Goal: Use online tool/utility: Utilize a website feature to perform a specific function

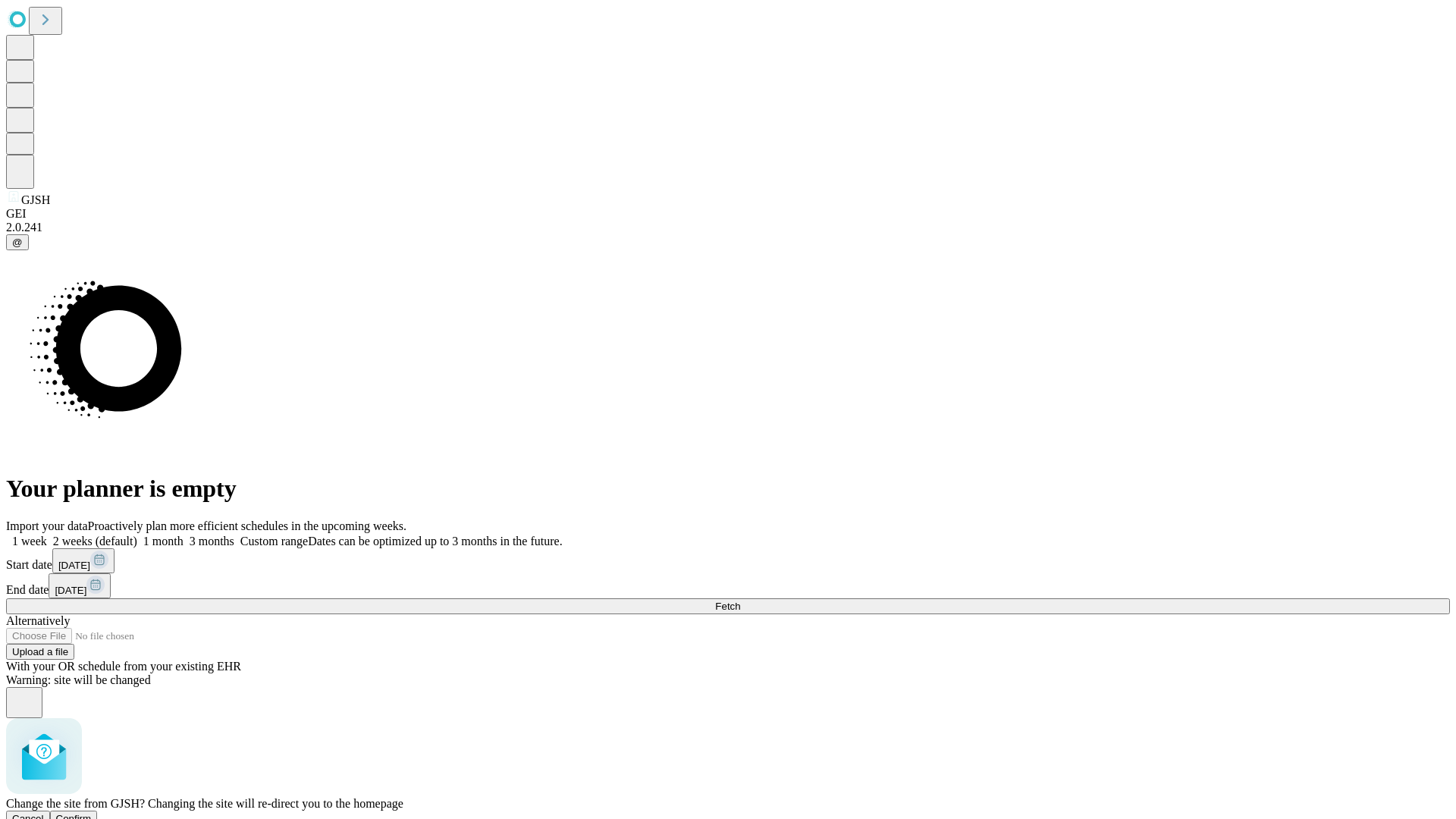
click at [92, 813] on span "Confirm" at bounding box center [73, 818] width 36 height 11
click at [137, 535] on label "2 weeks (default)" at bounding box center [92, 541] width 90 height 13
click at [740, 600] on span "Fetch" at bounding box center [728, 606] width 25 height 11
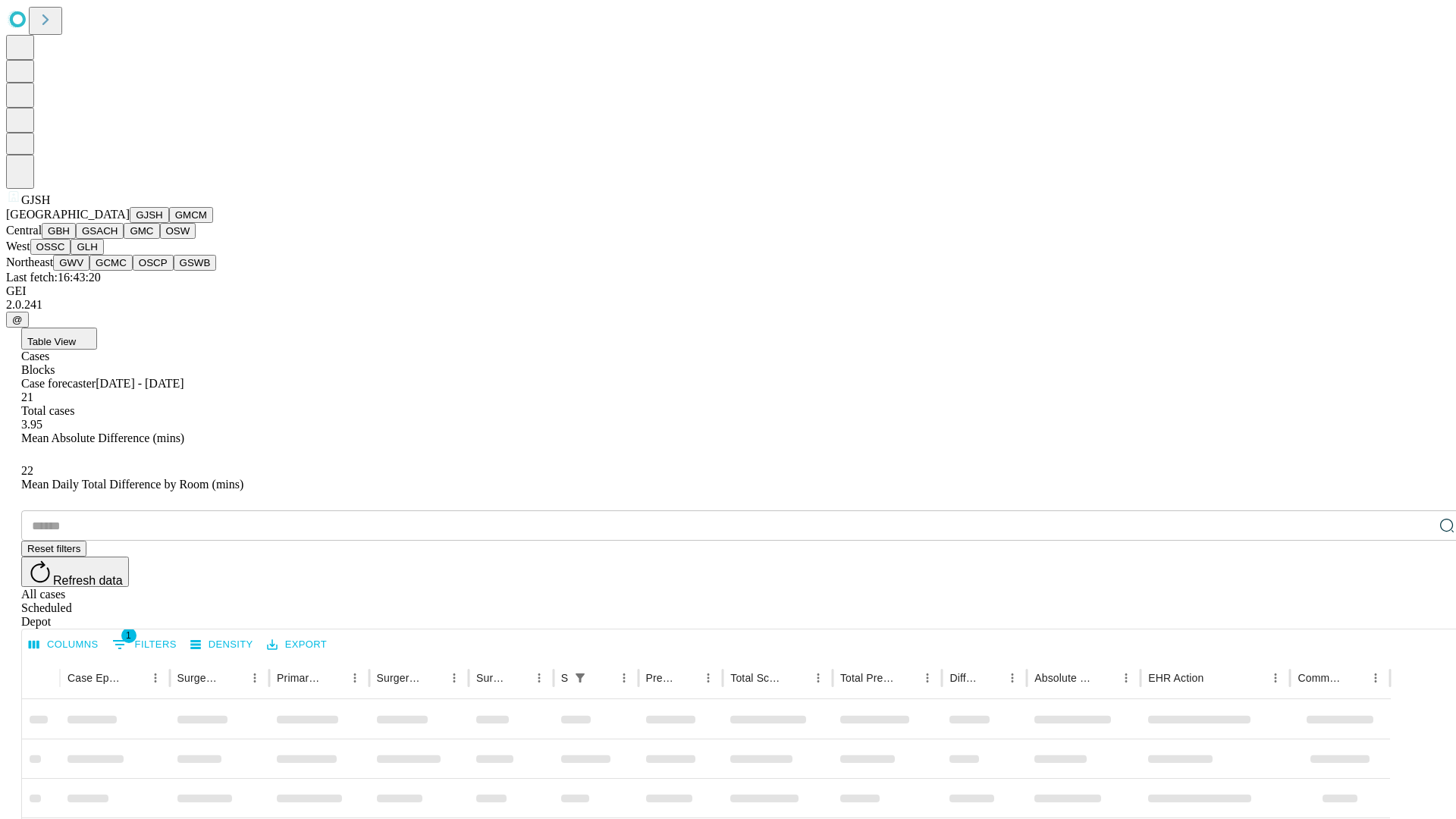
click at [169, 223] on button "GMCM" at bounding box center [191, 215] width 44 height 16
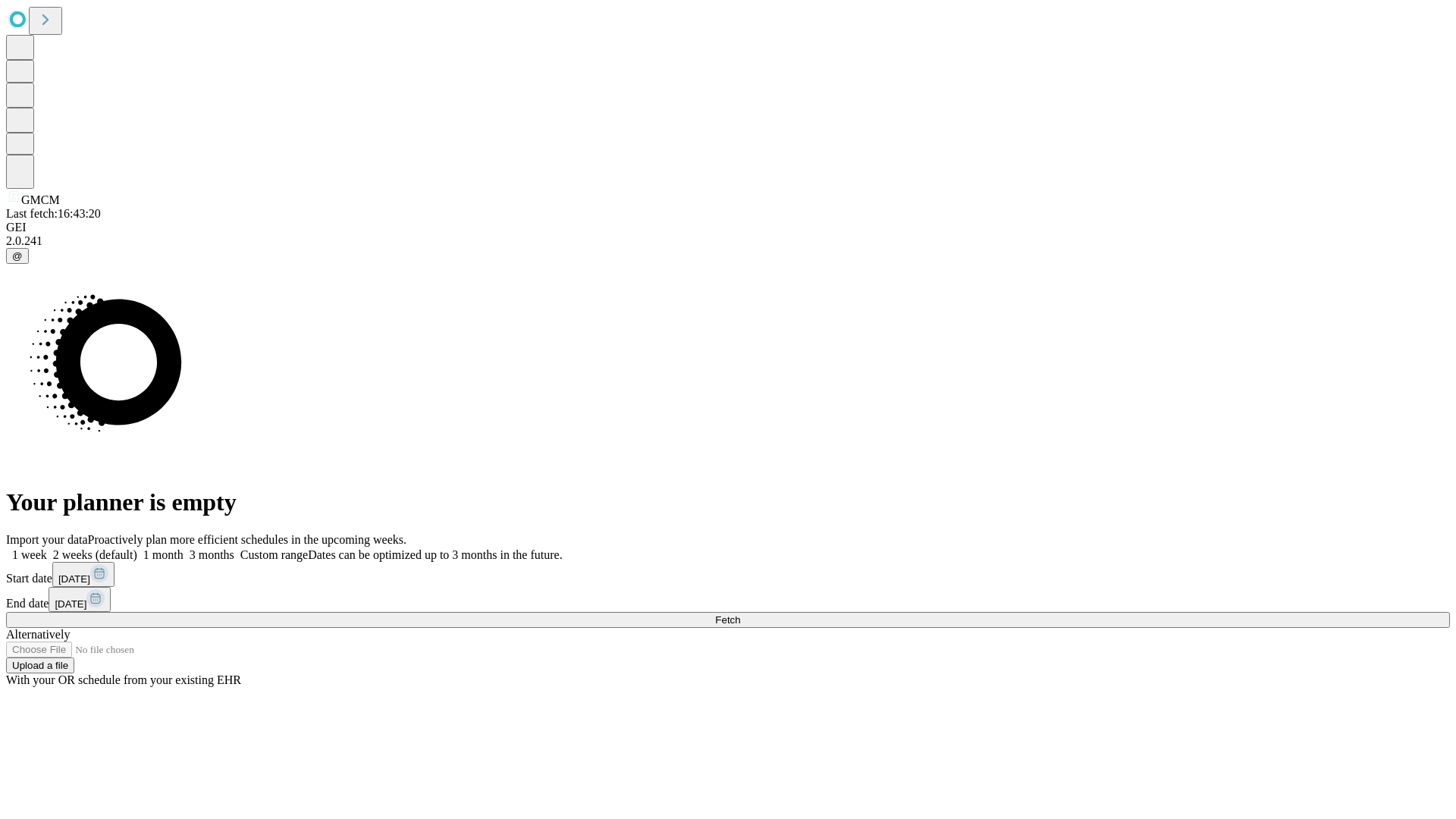
click at [137, 548] on label "2 weeks (default)" at bounding box center [92, 555] width 90 height 13
click at [740, 615] on span "Fetch" at bounding box center [728, 620] width 25 height 11
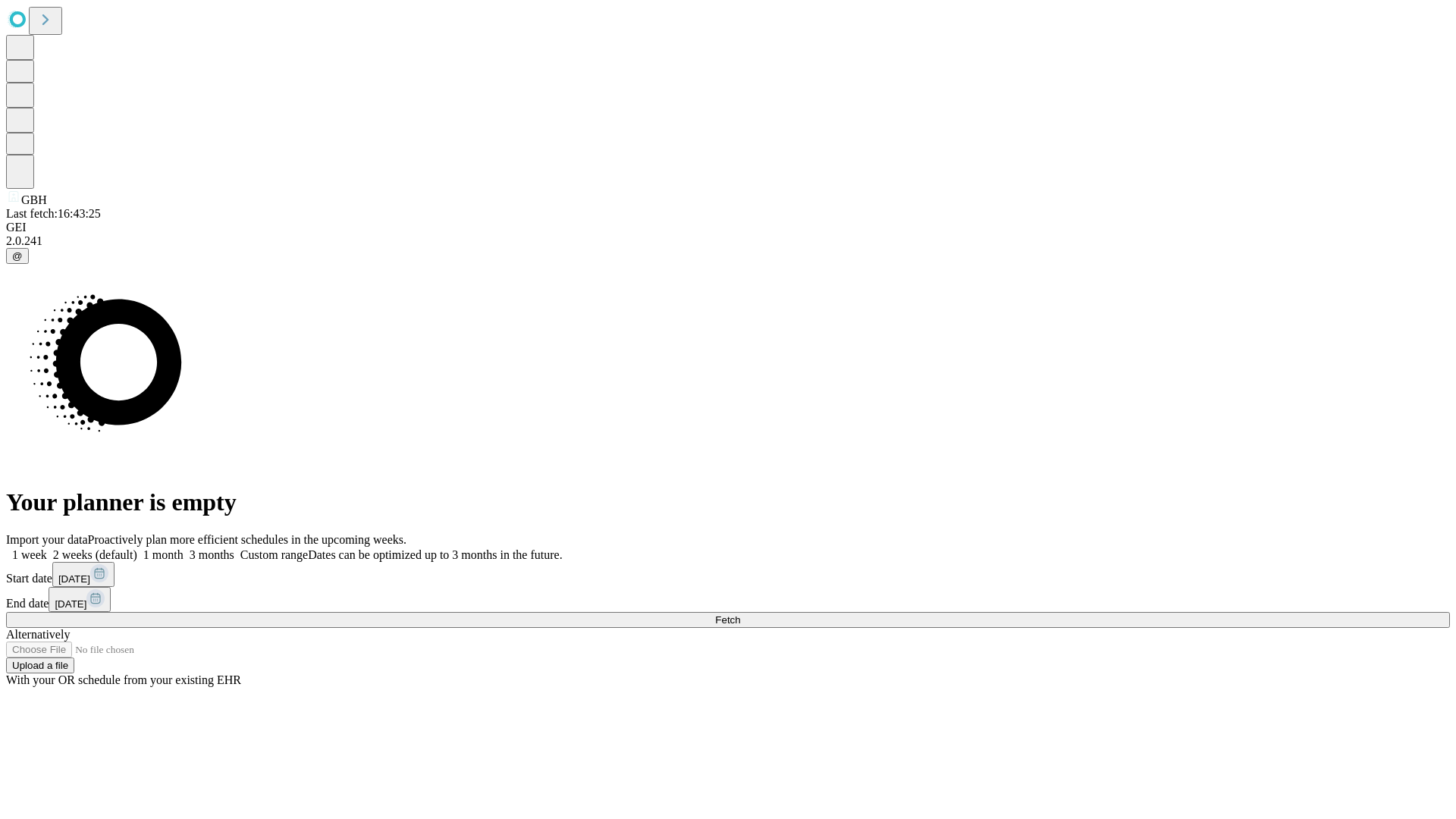
click at [137, 548] on label "2 weeks (default)" at bounding box center [92, 555] width 90 height 13
click at [740, 615] on span "Fetch" at bounding box center [728, 620] width 25 height 11
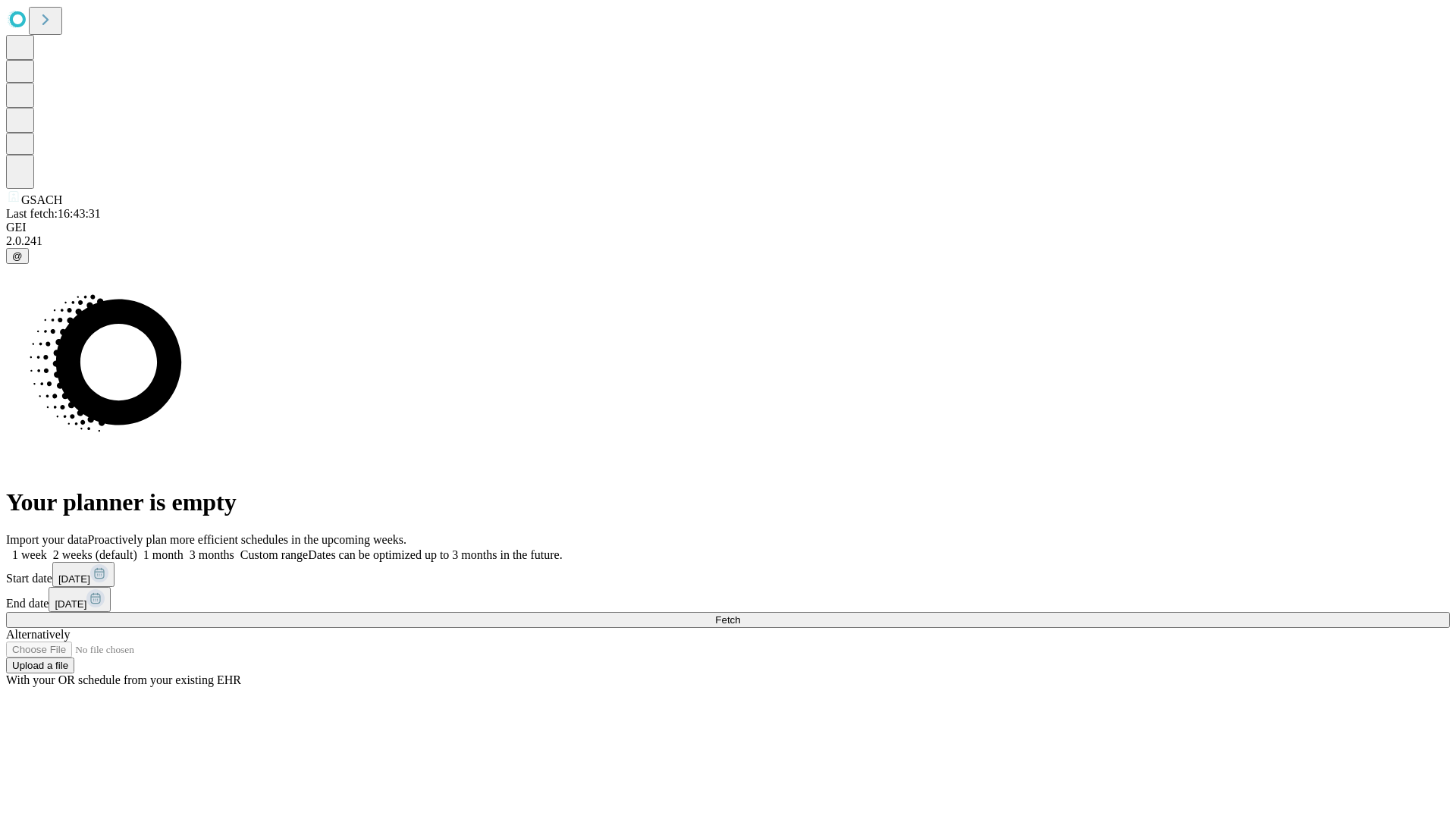
click at [137, 548] on label "2 weeks (default)" at bounding box center [92, 555] width 90 height 13
click at [740, 615] on span "Fetch" at bounding box center [728, 620] width 25 height 11
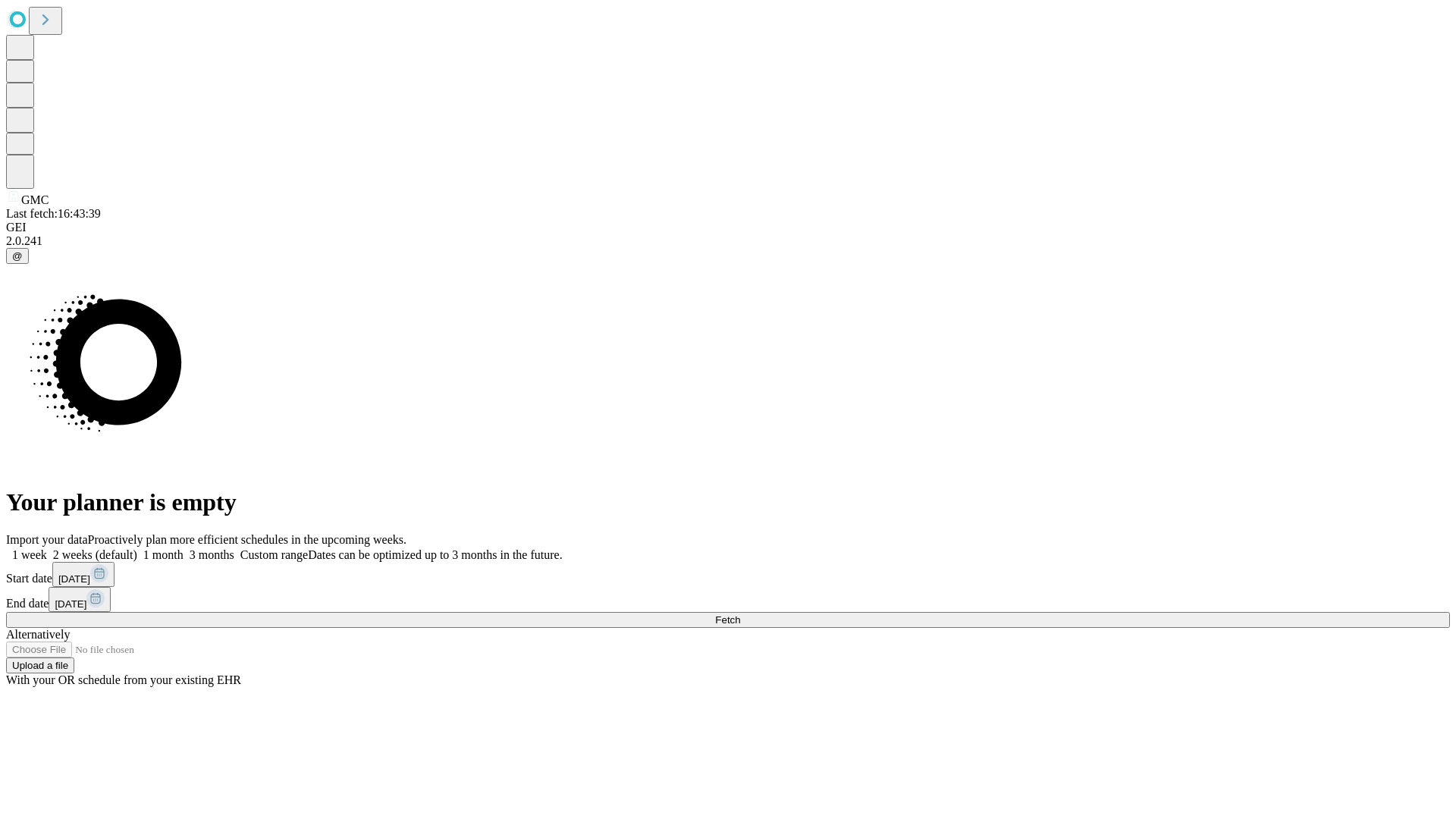
click at [137, 548] on label "2 weeks (default)" at bounding box center [92, 555] width 90 height 13
click at [740, 615] on span "Fetch" at bounding box center [728, 620] width 25 height 11
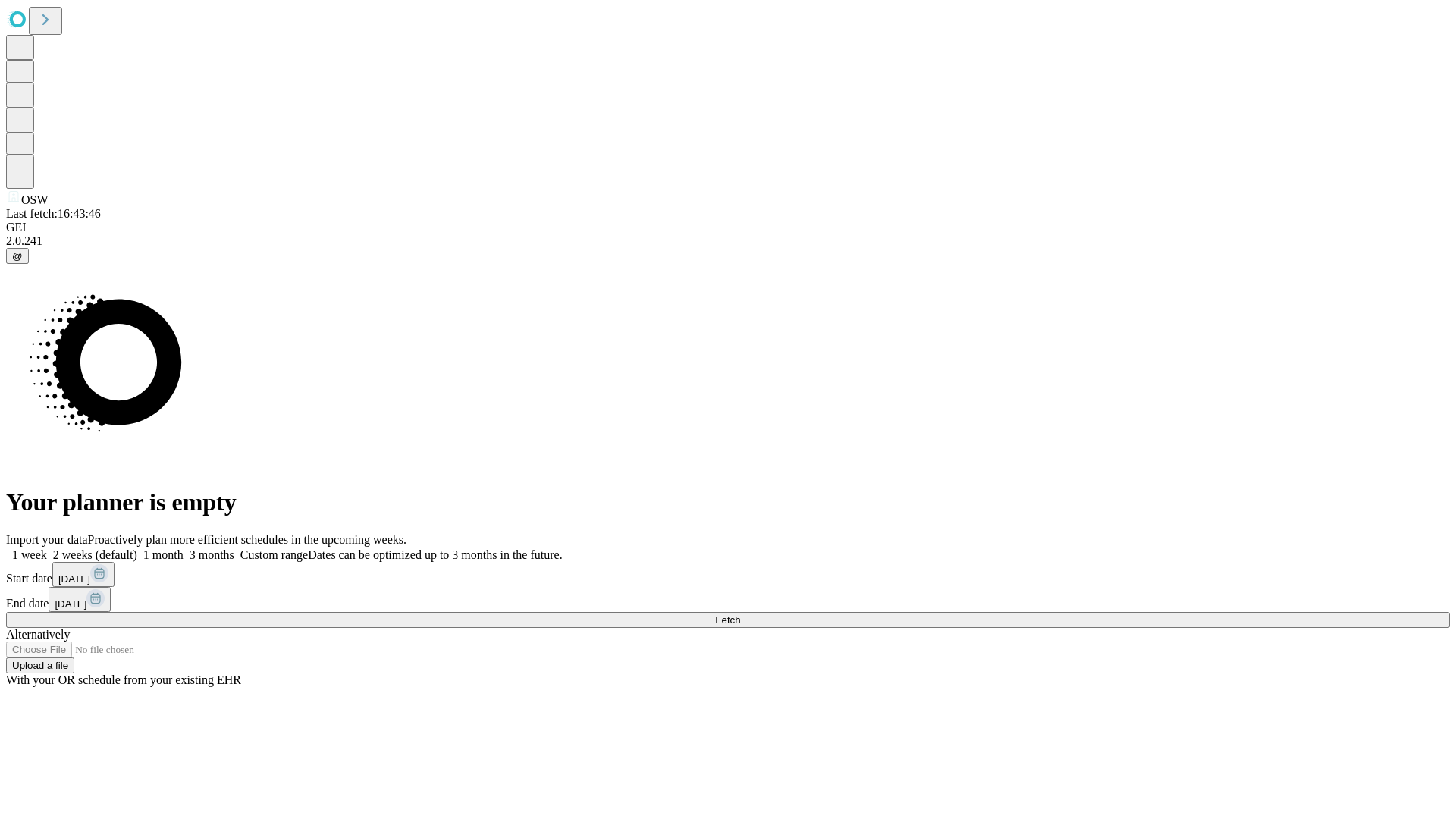
click at [137, 548] on label "2 weeks (default)" at bounding box center [92, 555] width 90 height 13
click at [740, 615] on span "Fetch" at bounding box center [728, 620] width 25 height 11
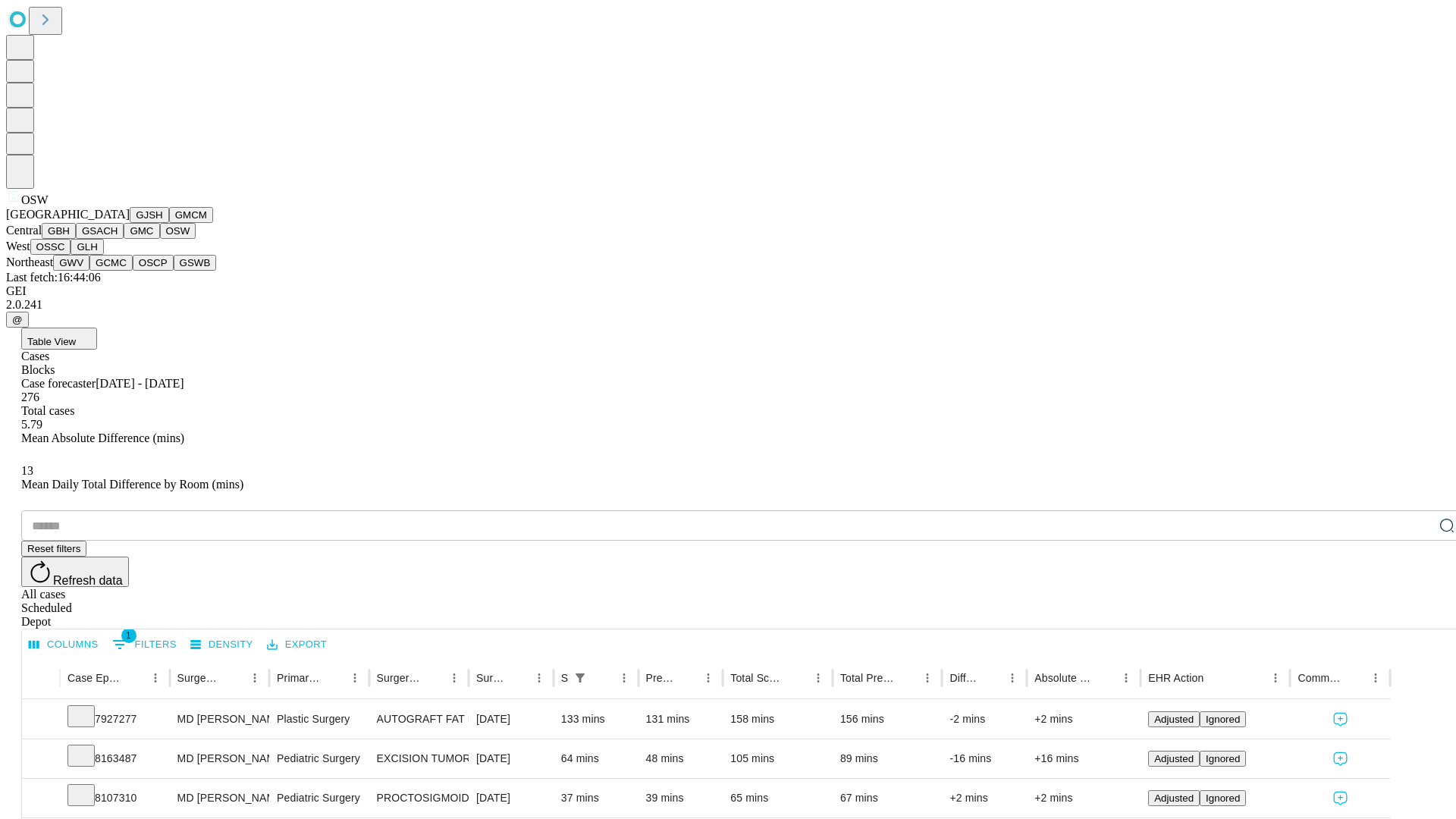
click at [71, 255] on button "OSSC" at bounding box center [51, 247] width 41 height 16
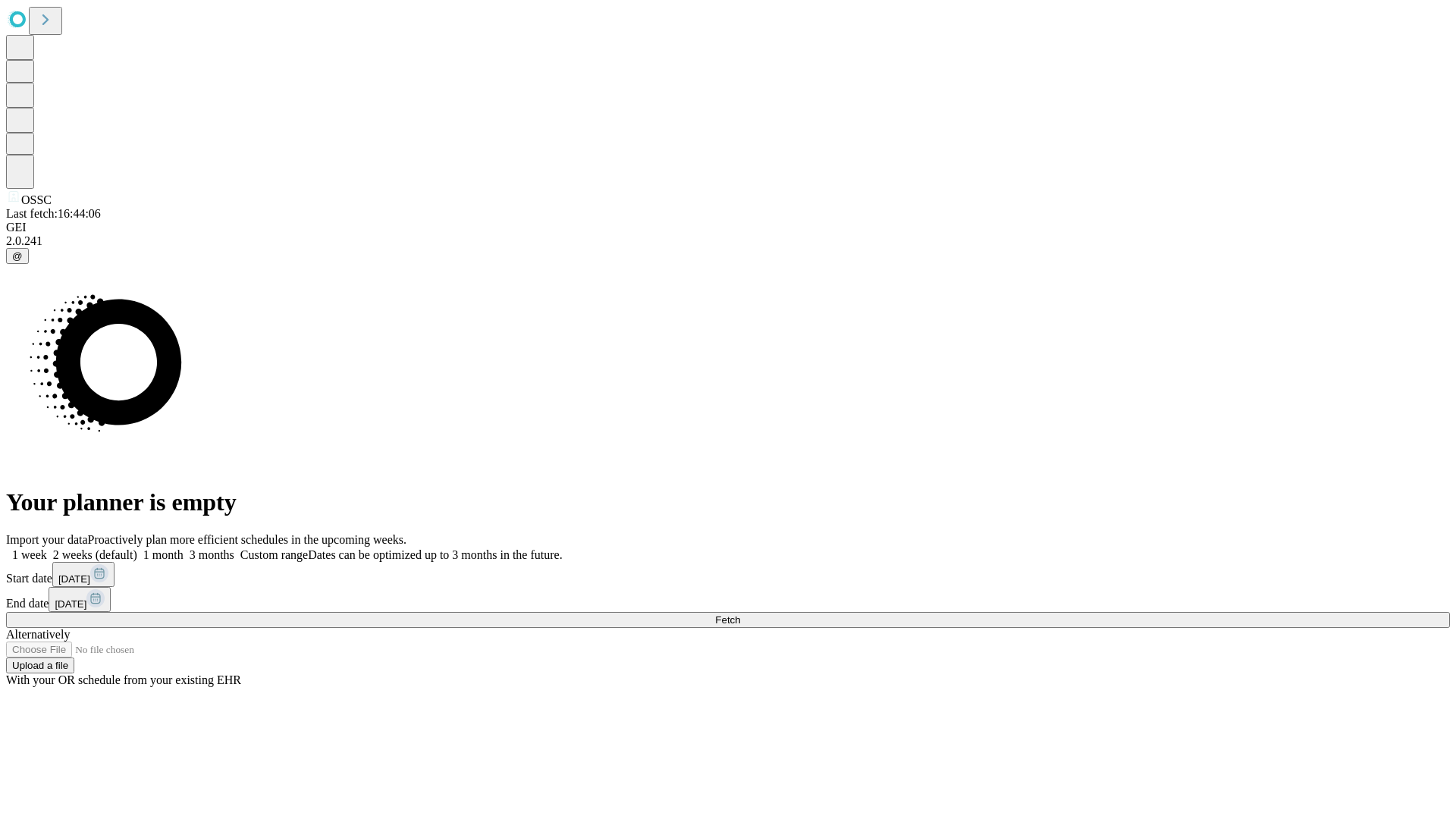
click at [137, 548] on label "2 weeks (default)" at bounding box center [92, 555] width 90 height 13
click at [740, 615] on span "Fetch" at bounding box center [728, 620] width 25 height 11
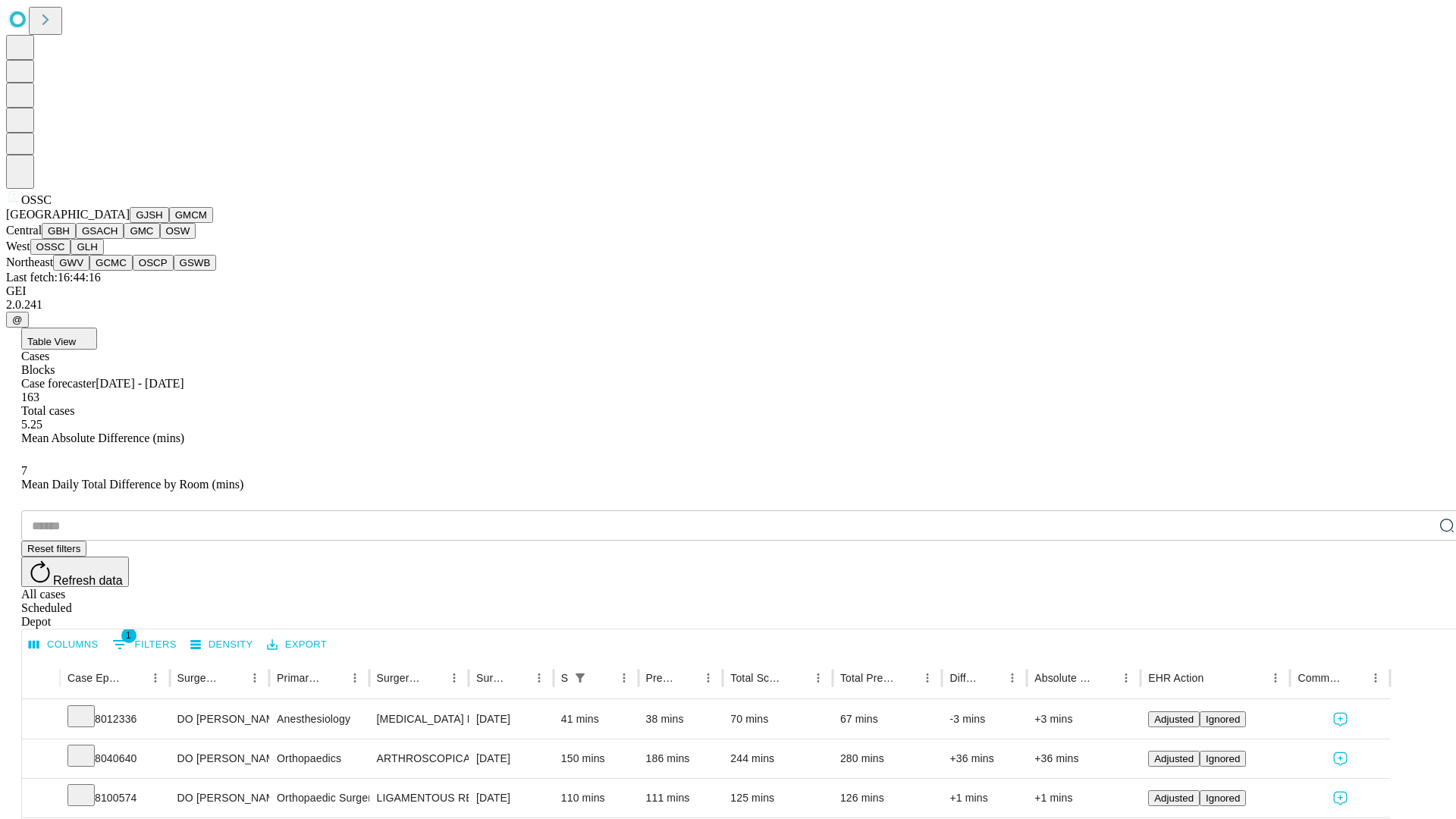
click at [103, 255] on button "GLH" at bounding box center [86, 247] width 32 height 16
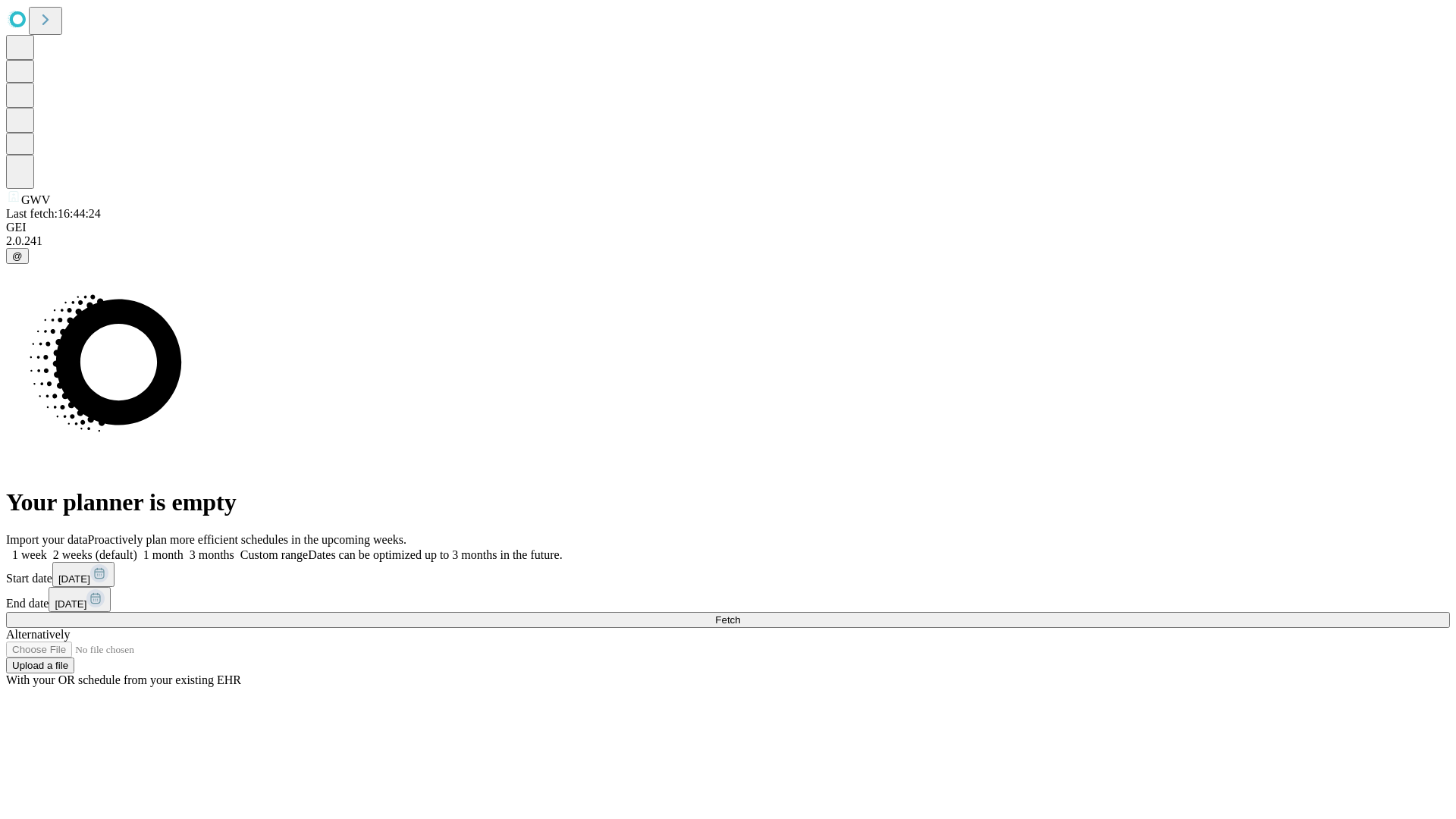
click at [137, 548] on label "2 weeks (default)" at bounding box center [92, 555] width 90 height 13
click at [740, 615] on span "Fetch" at bounding box center [728, 620] width 25 height 11
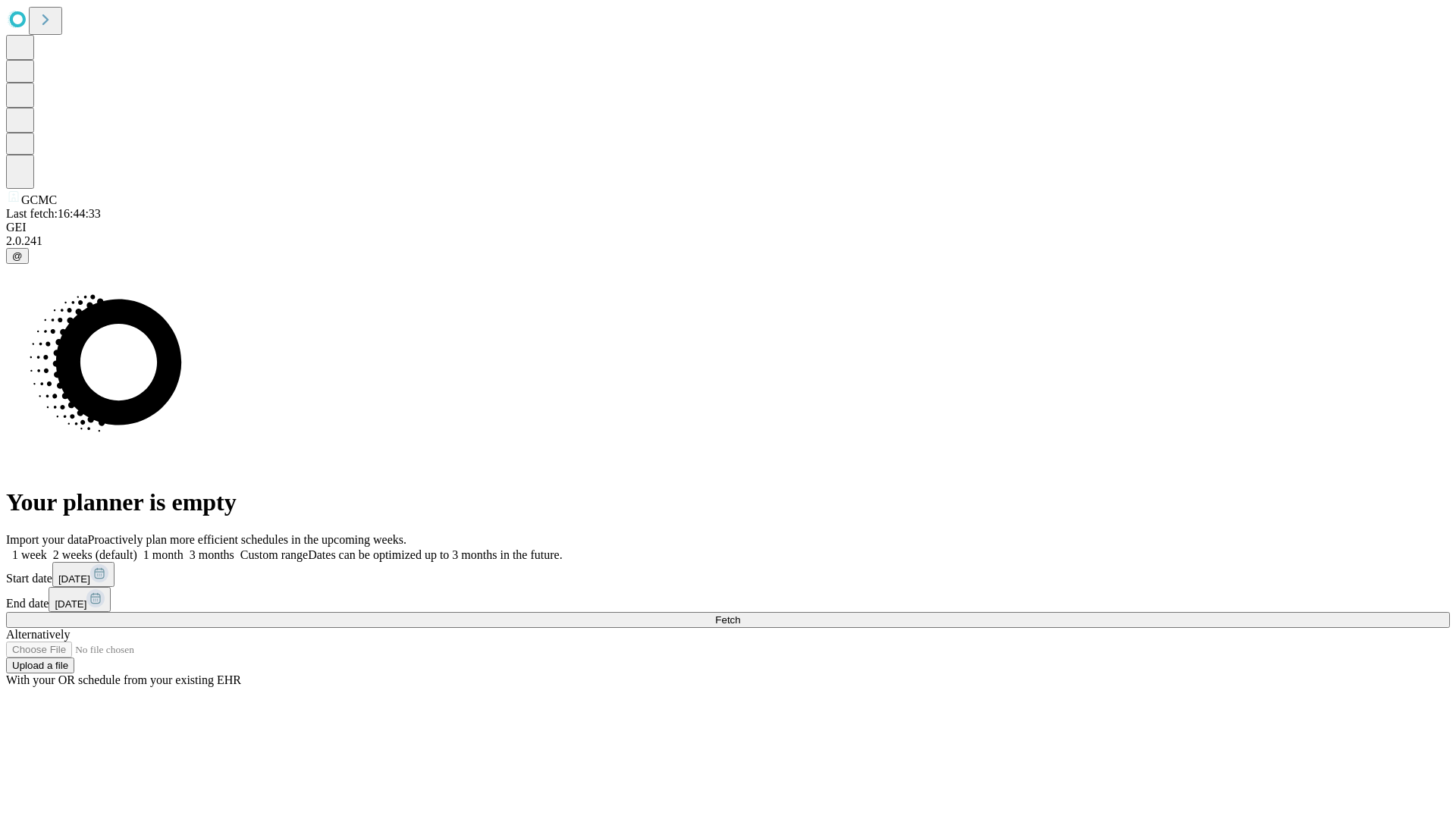
click at [137, 548] on label "2 weeks (default)" at bounding box center [92, 555] width 90 height 13
click at [740, 615] on span "Fetch" at bounding box center [728, 620] width 25 height 11
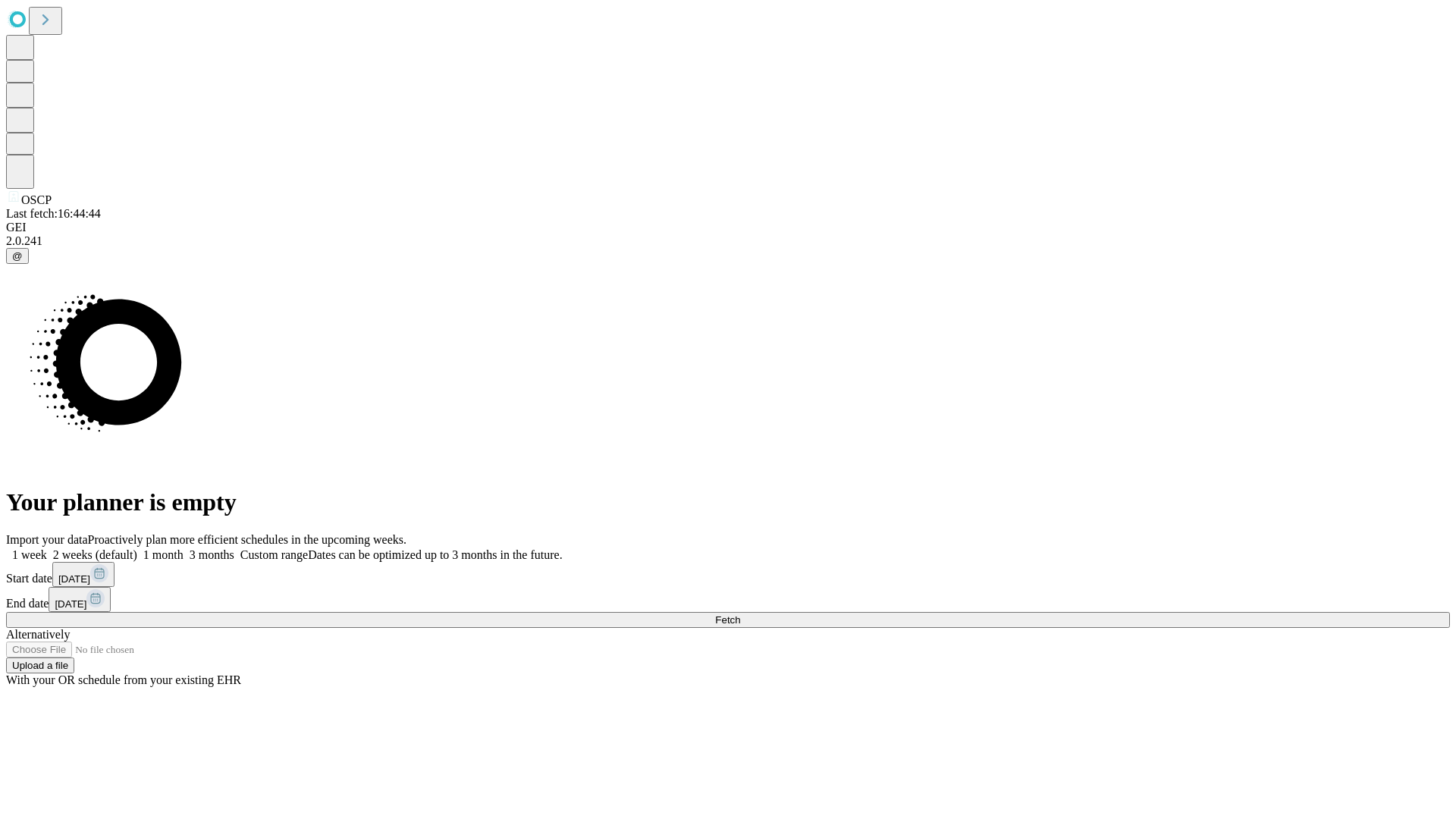
click at [740, 615] on span "Fetch" at bounding box center [728, 620] width 25 height 11
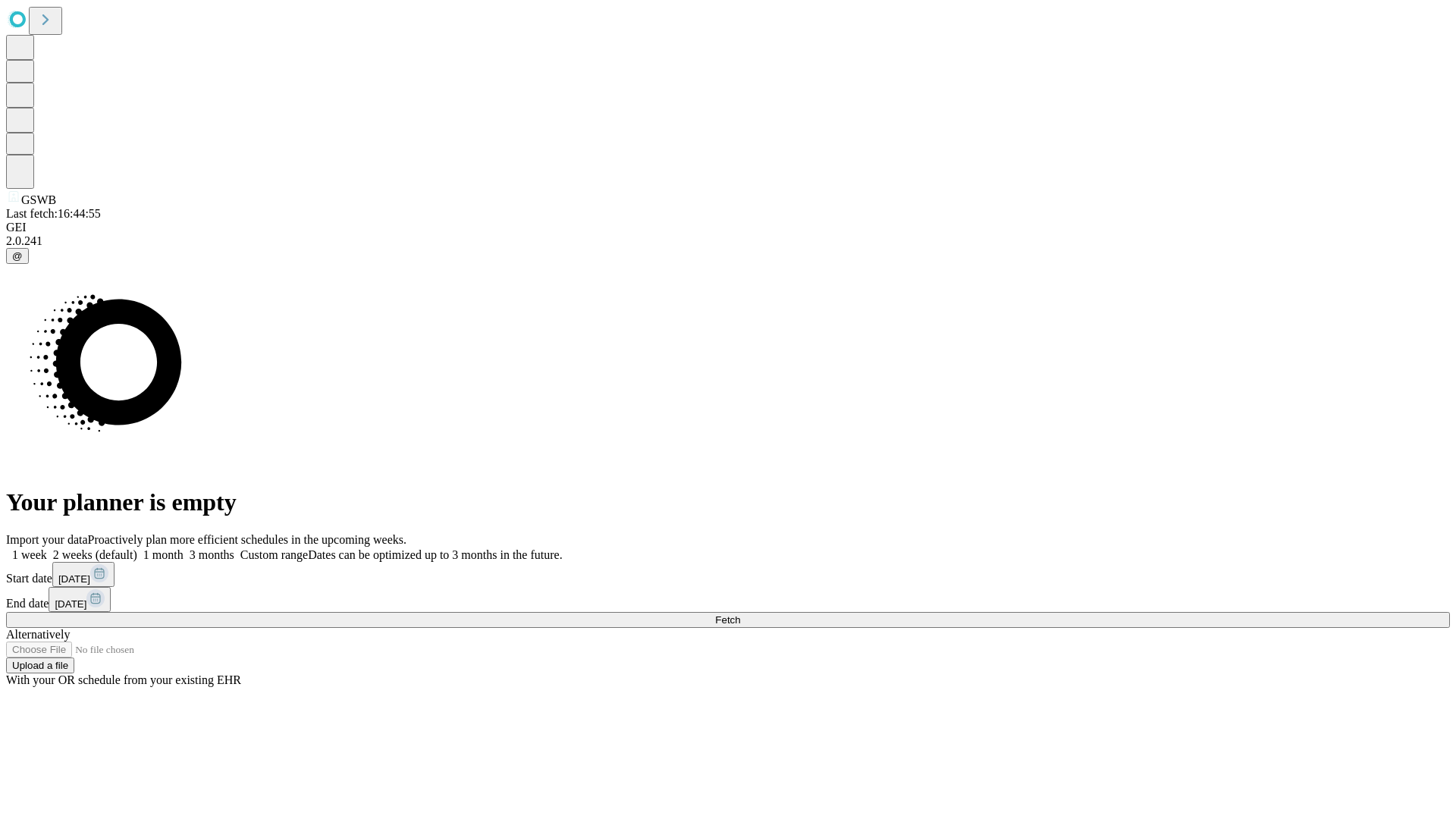
click at [137, 548] on label "2 weeks (default)" at bounding box center [92, 555] width 90 height 13
click at [740, 615] on span "Fetch" at bounding box center [728, 620] width 25 height 11
